Goal: Transaction & Acquisition: Book appointment/travel/reservation

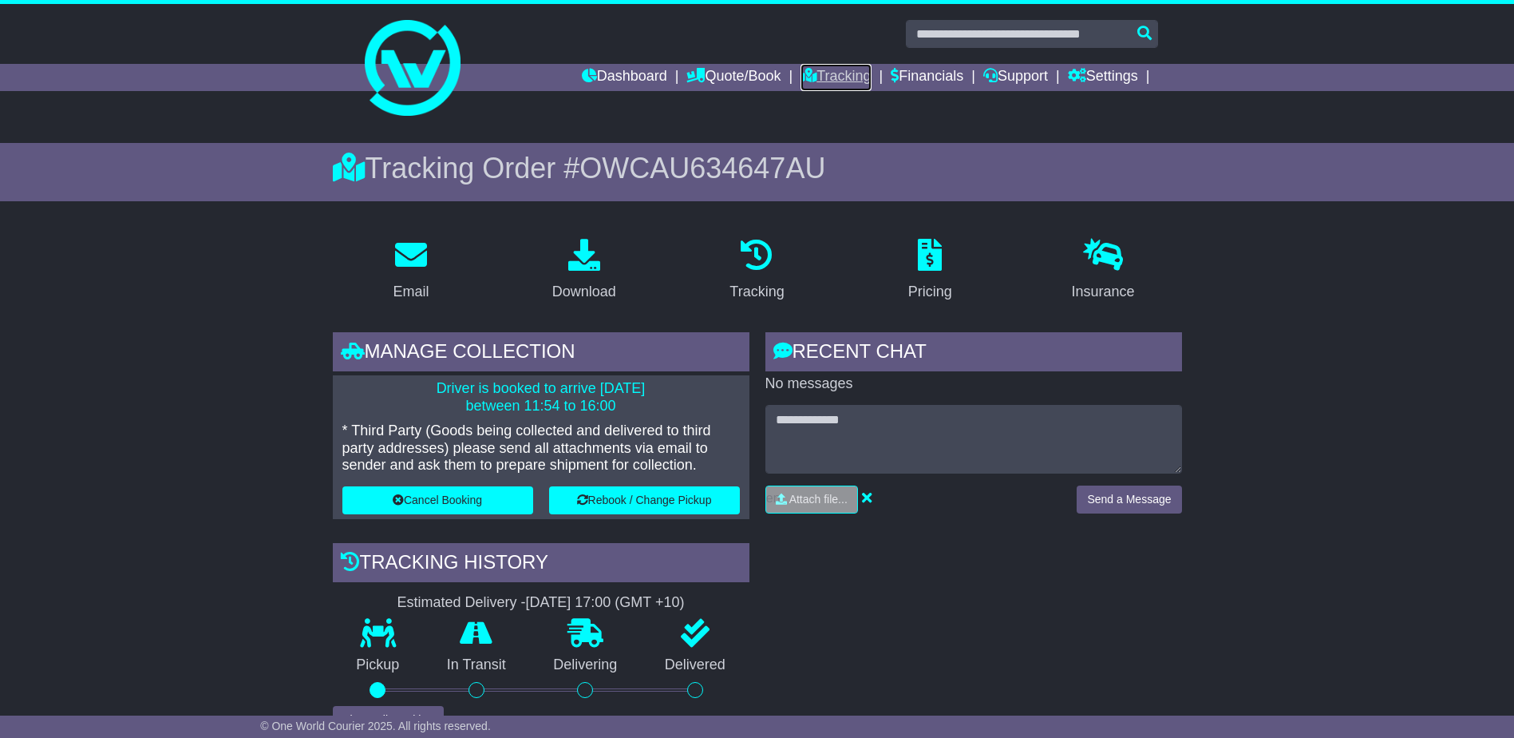
click at [808, 70] on link "Tracking" at bounding box center [836, 77] width 70 height 27
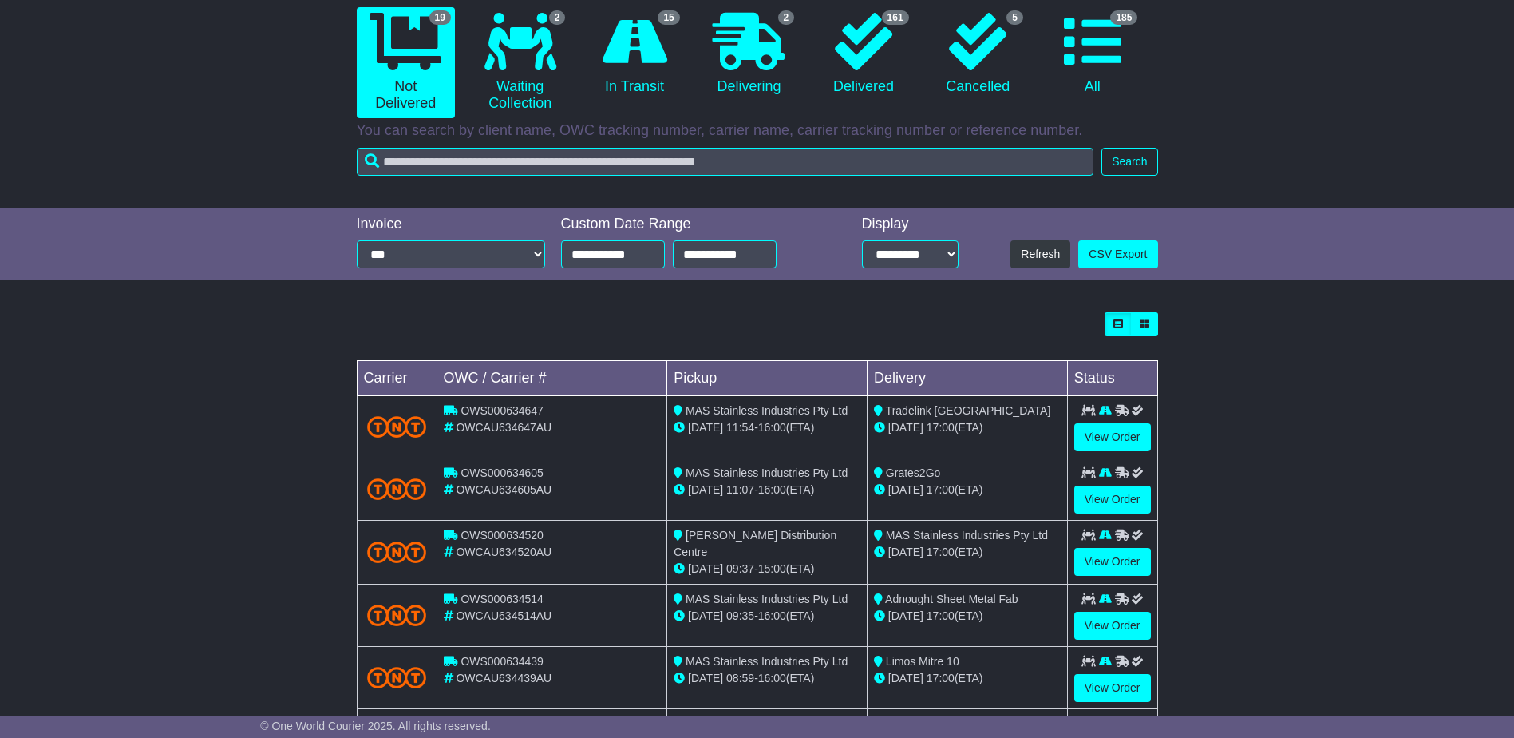
scroll to position [160, 0]
click at [1104, 431] on link "View Order" at bounding box center [1112, 436] width 77 height 28
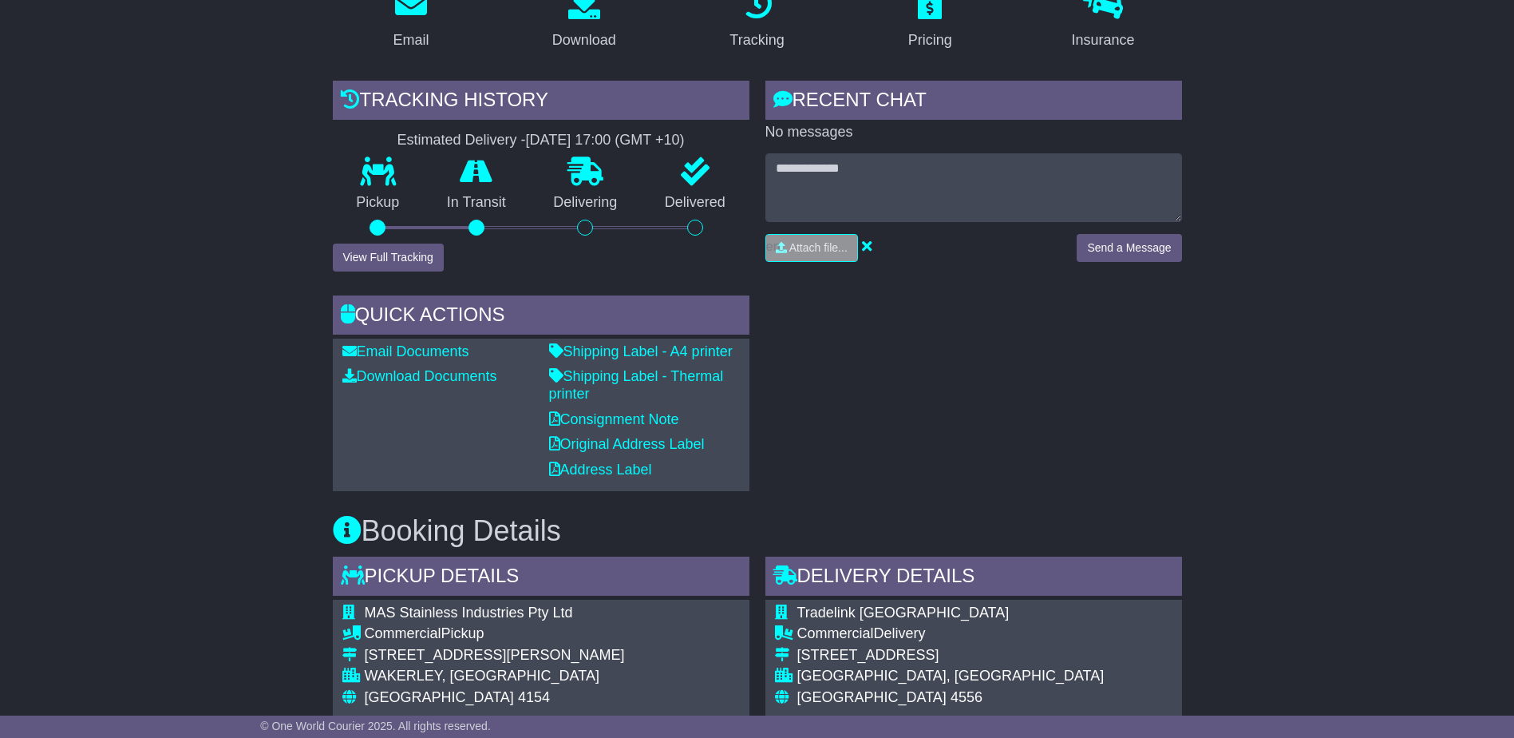
scroll to position [160, 0]
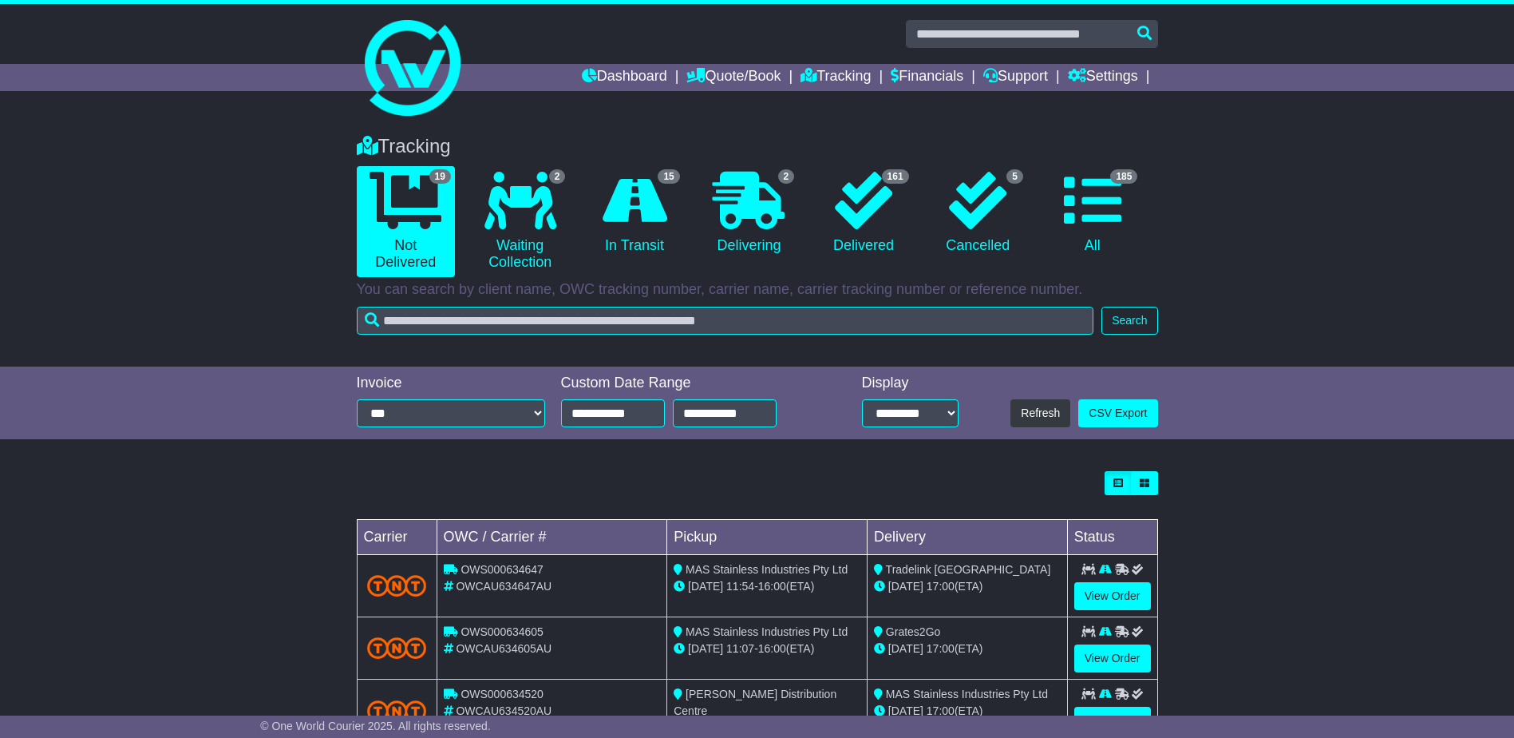
scroll to position [160, 0]
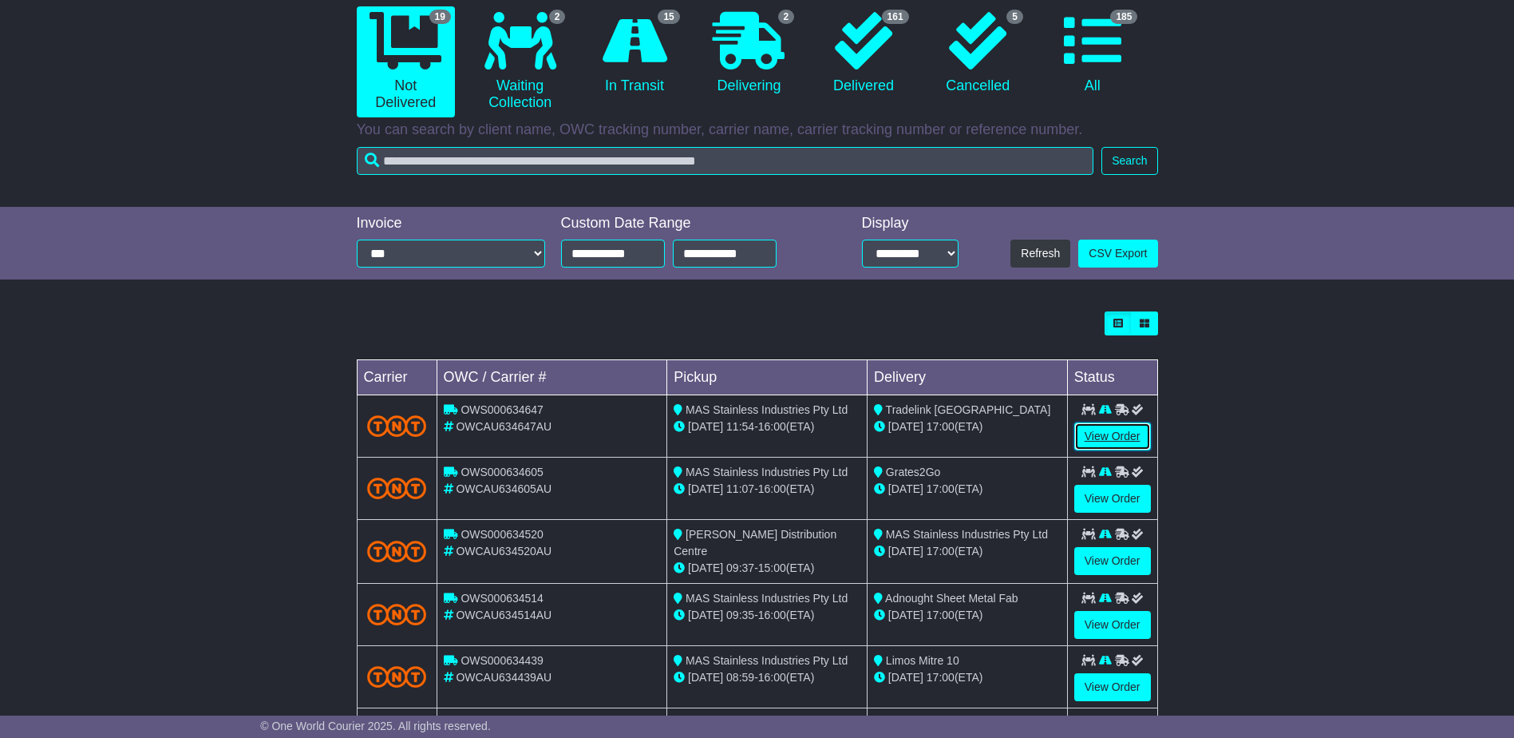
click at [1094, 429] on link "View Order" at bounding box center [1112, 436] width 77 height 28
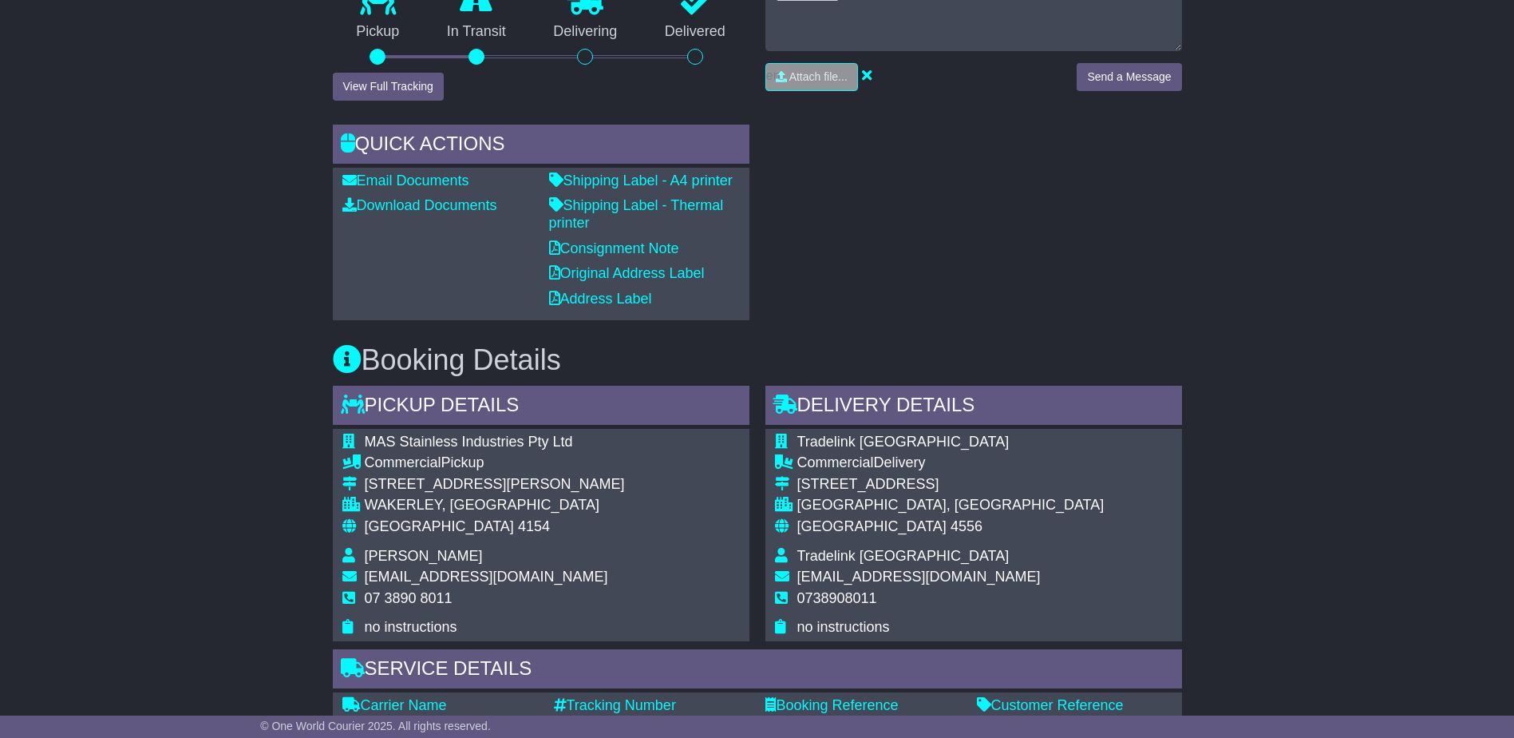
scroll to position [559, 0]
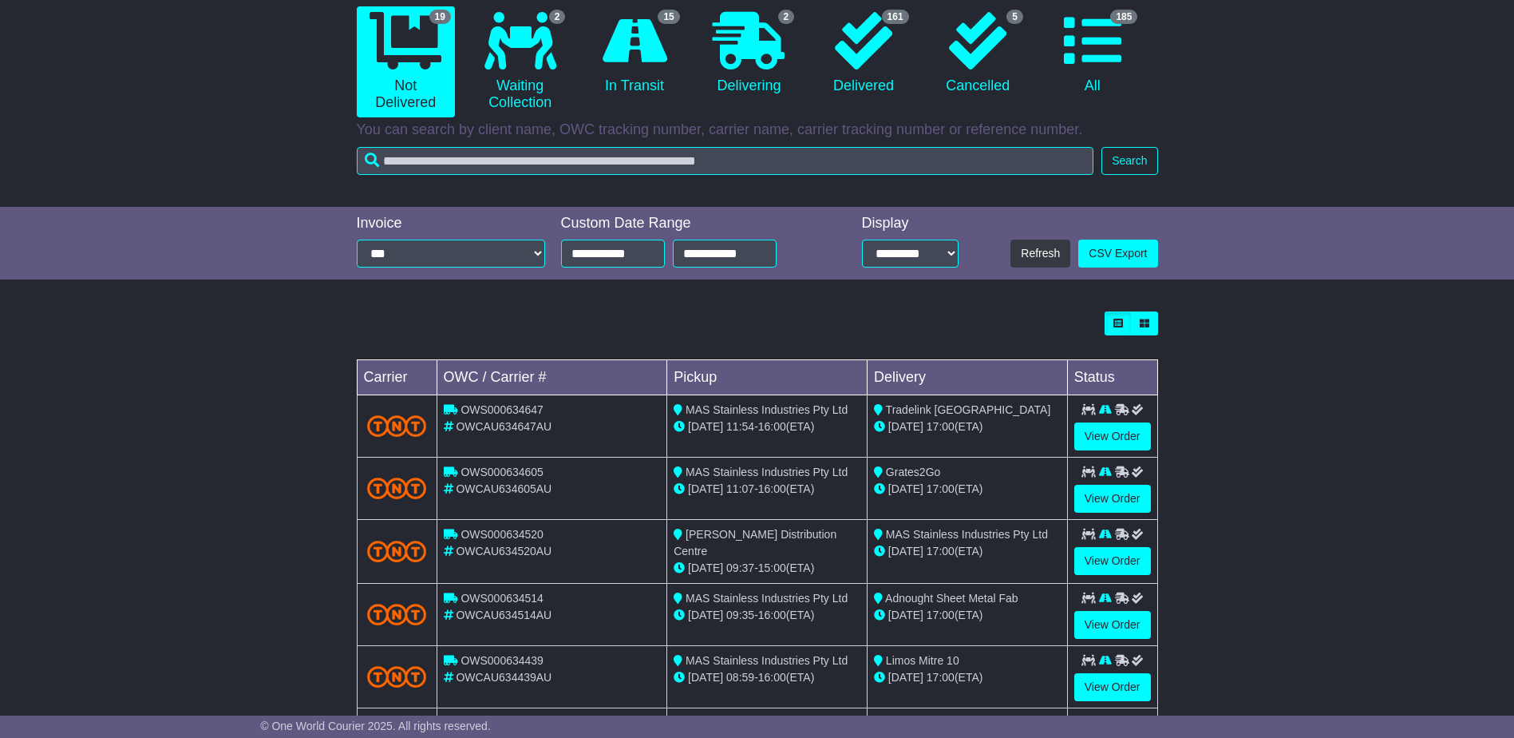
scroll to position [239, 0]
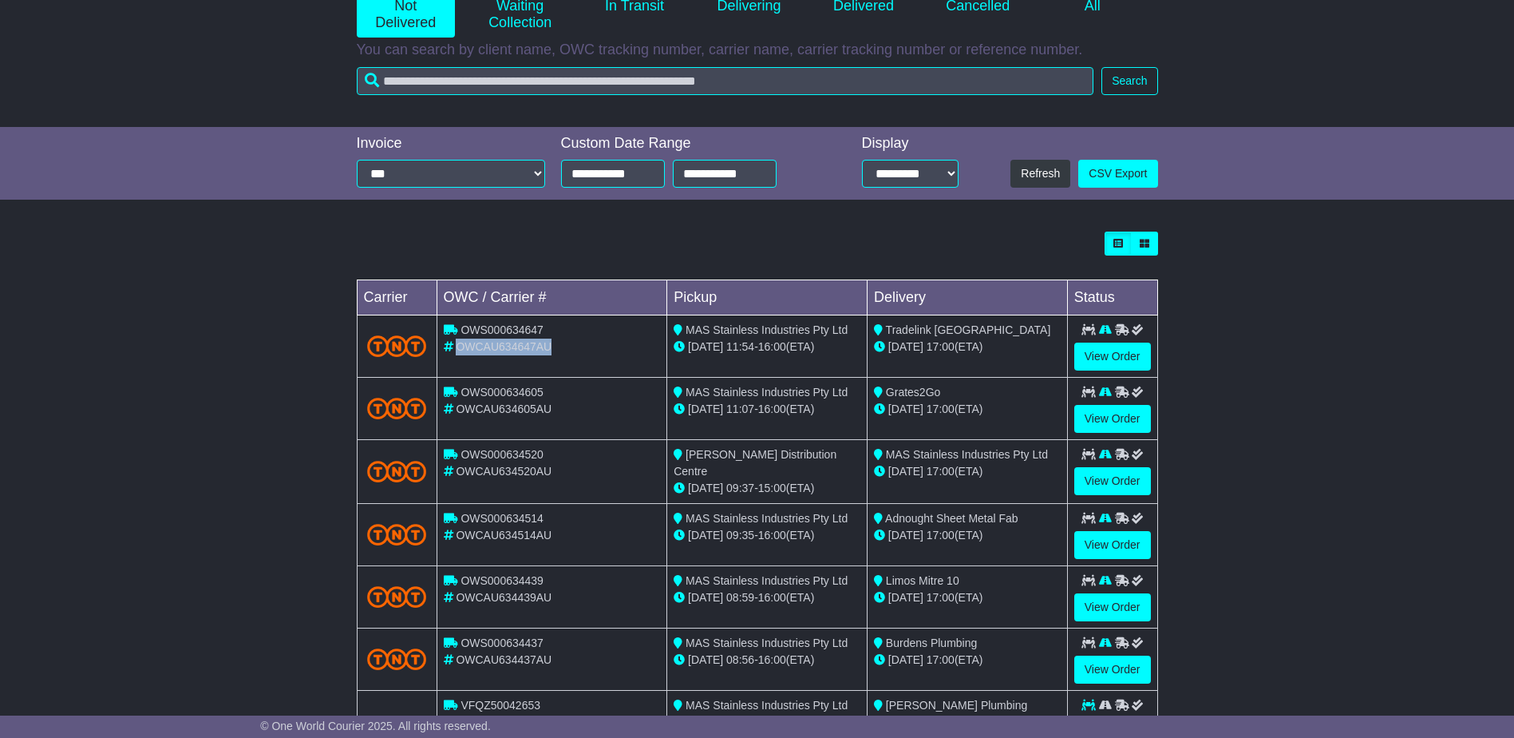
drag, startPoint x: 549, startPoint y: 346, endPoint x: 459, endPoint y: 347, distance: 90.2
click at [459, 347] on div "OWCAU634647AU" at bounding box center [552, 346] width 217 height 17
copy span "OWCAU634647AU"
click at [1336, 409] on div "Loading... No bookings found Carrier OWC / Carrier # Pickup Delivery Status OWS…" at bounding box center [757, 577] width 1514 height 706
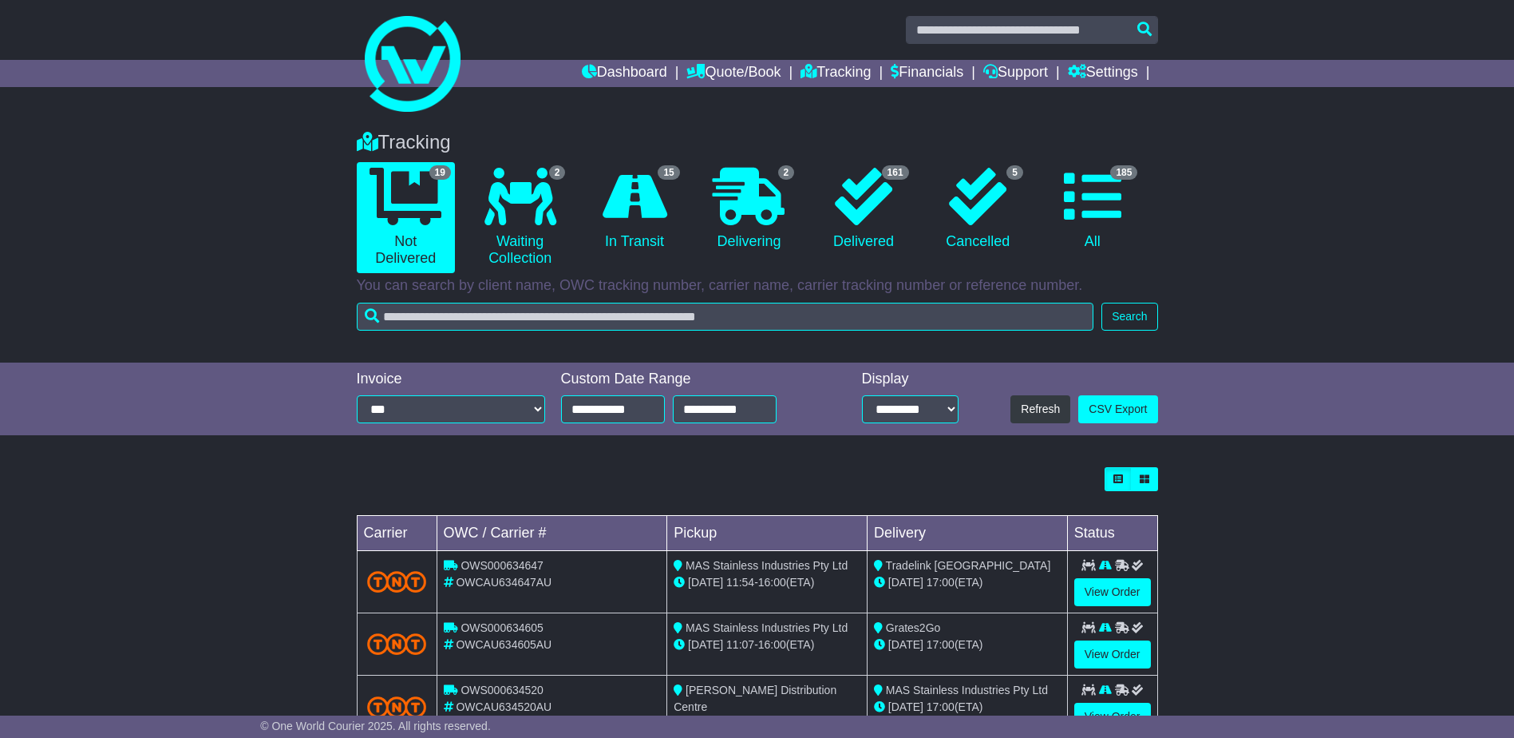
scroll to position [0, 0]
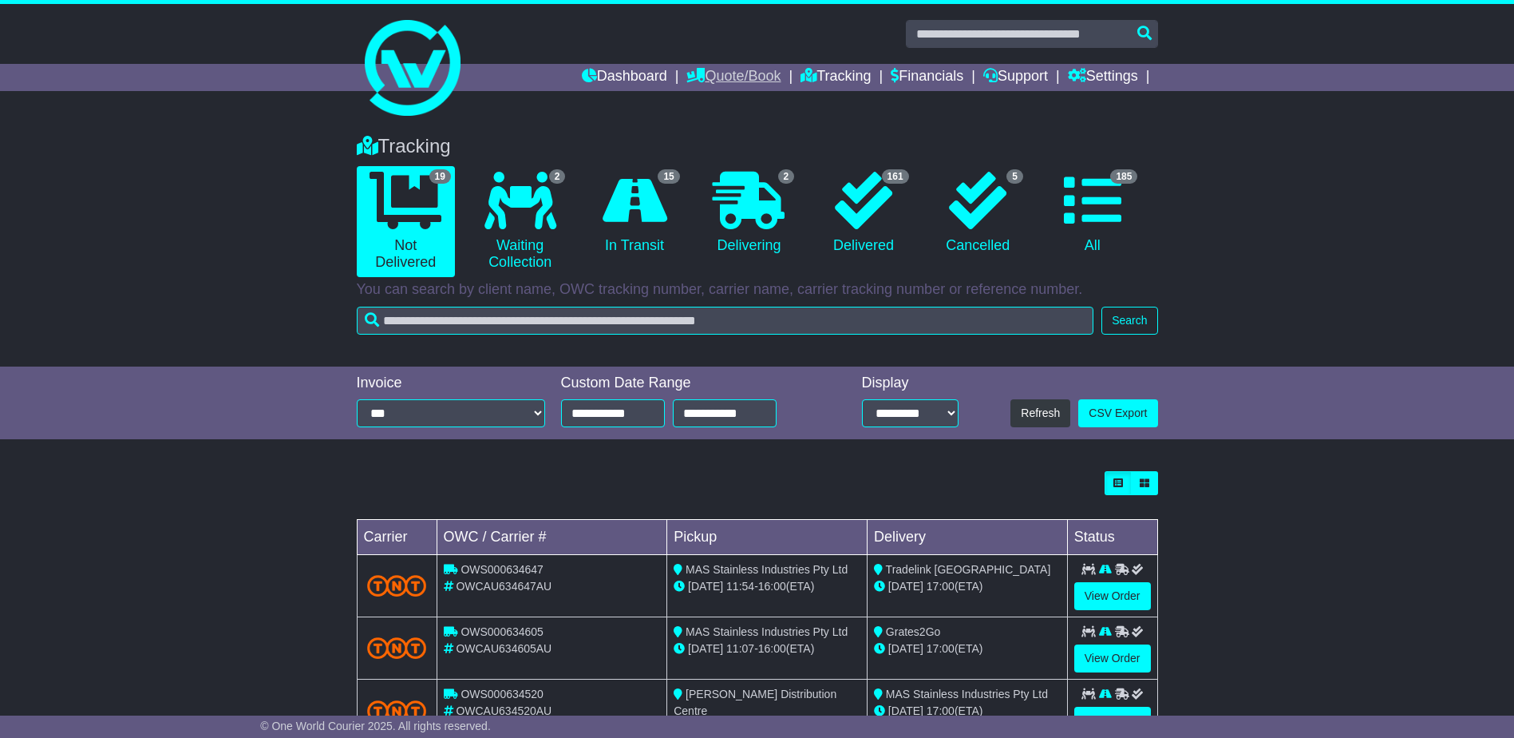
click at [738, 75] on link "Quote/Book" at bounding box center [733, 77] width 94 height 27
click at [710, 105] on link "Domestic" at bounding box center [750, 105] width 126 height 18
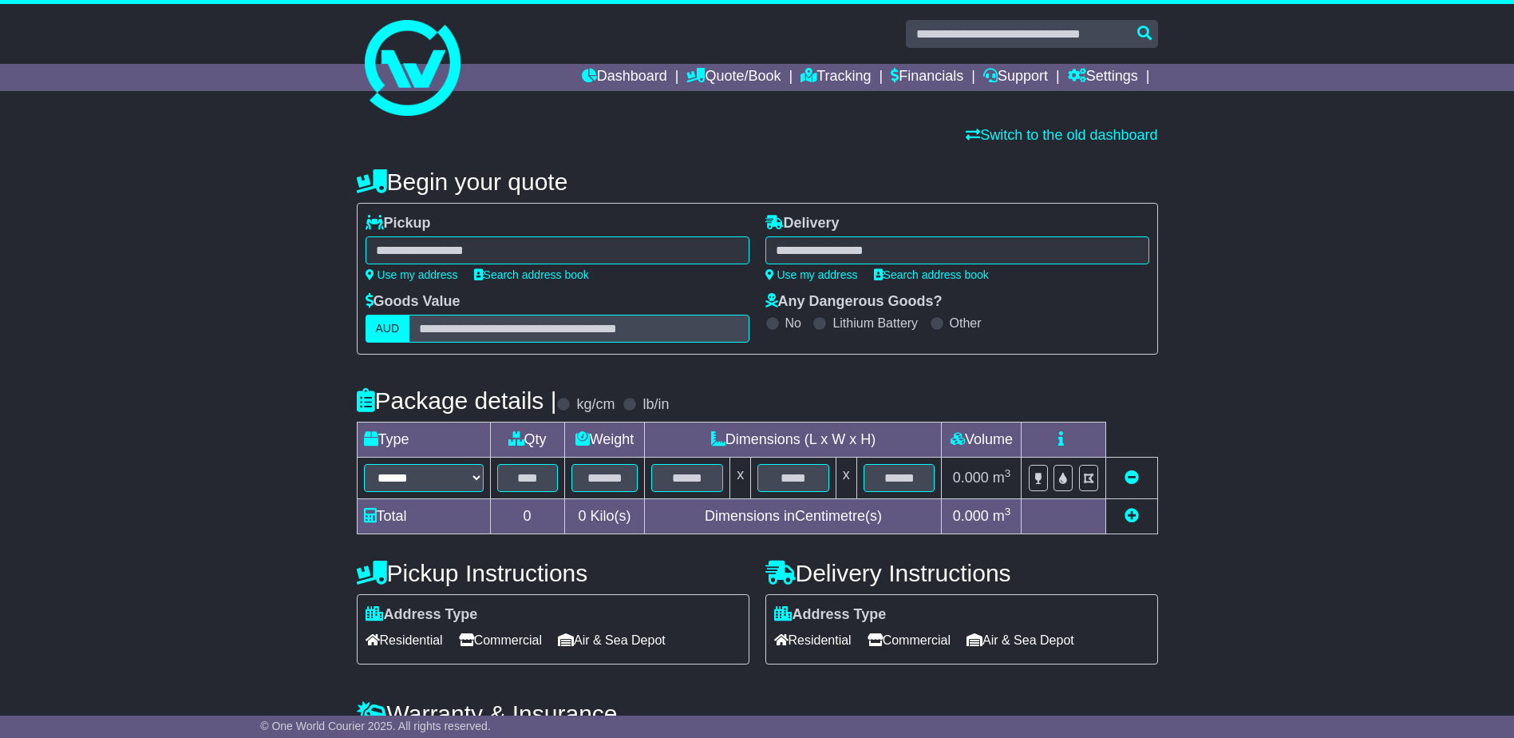
click at [1387, 354] on div "**********" at bounding box center [757, 481] width 1514 height 659
